Goal: Navigation & Orientation: Understand site structure

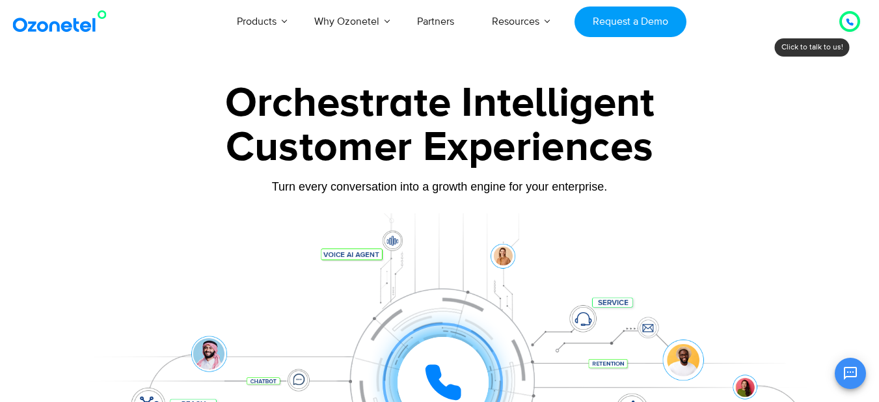
click at [847, 24] on icon at bounding box center [850, 22] width 8 height 8
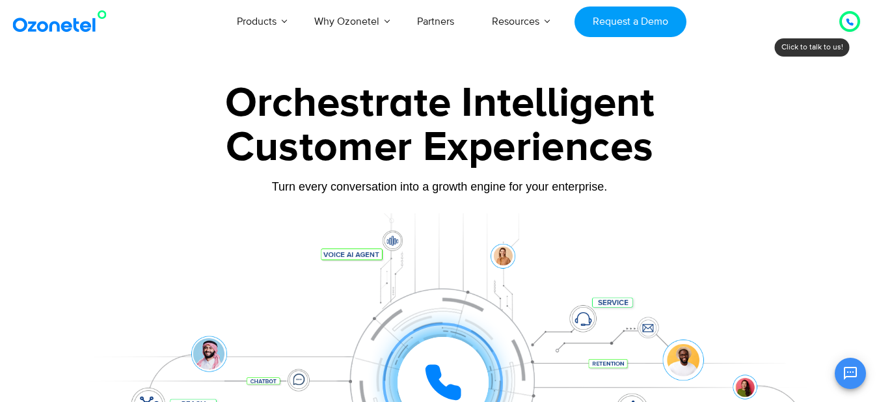
click at [80, 20] on img at bounding box center [62, 21] width 105 height 23
